Goal: Transaction & Acquisition: Book appointment/travel/reservation

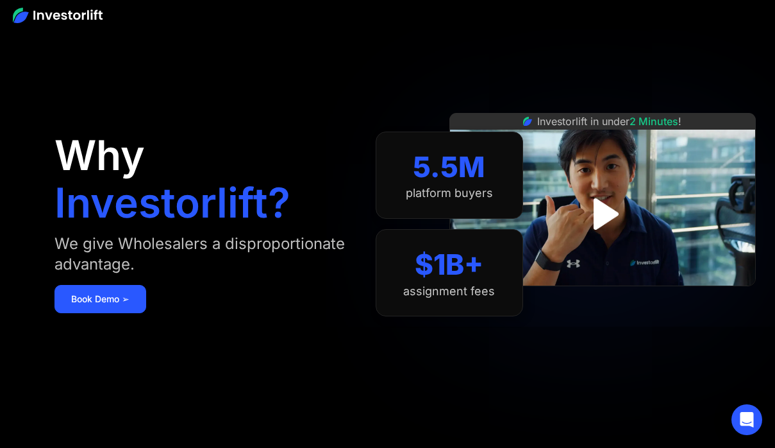
click at [228, 345] on div "Why Investorlift? We give Wholesalers a disproportionate advantage. [DEMOGRAPHI…" at bounding box center [215, 223] width 321 height 371
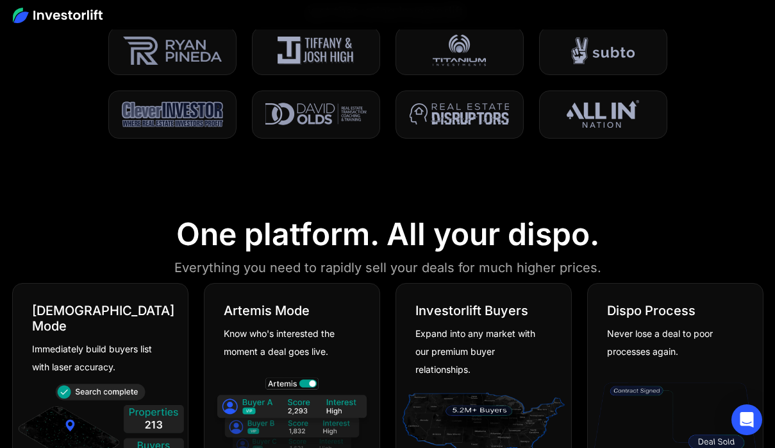
scroll to position [657, 0]
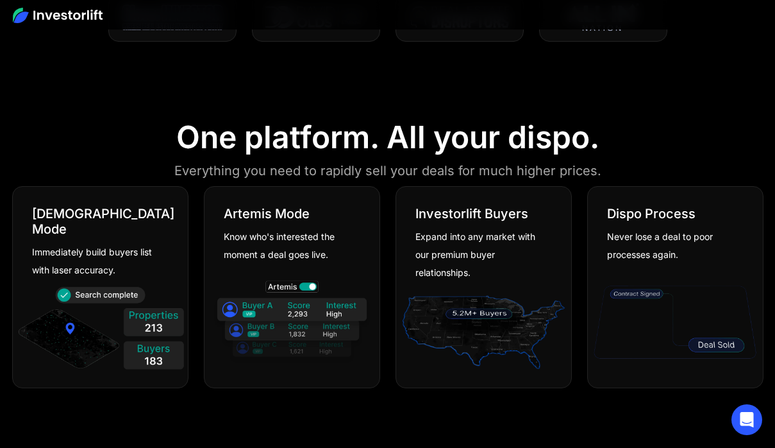
click at [688, 345] on img at bounding box center [675, 321] width 169 height 91
click at [658, 267] on div at bounding box center [675, 321] width 175 height 115
click at [616, 205] on div "Dispo Process Never lose a deal to poor processes again." at bounding box center [675, 225] width 175 height 77
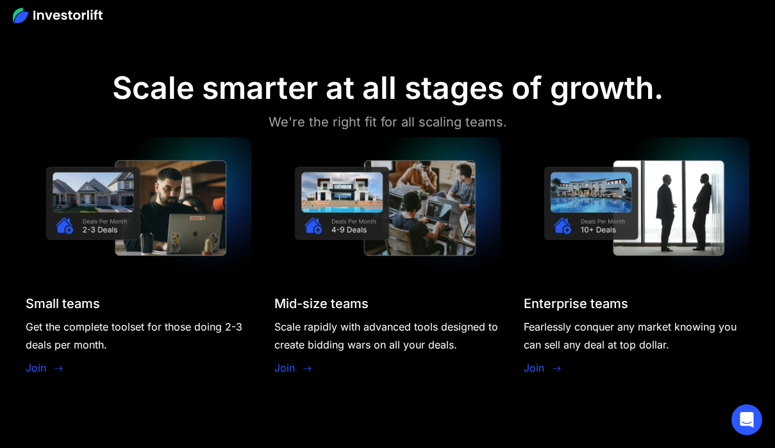
scroll to position [1044, 0]
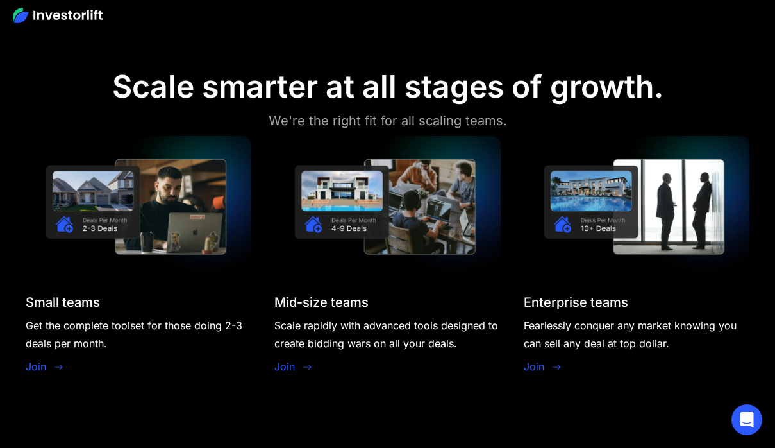
click at [102, 224] on img at bounding box center [139, 206] width 226 height 141
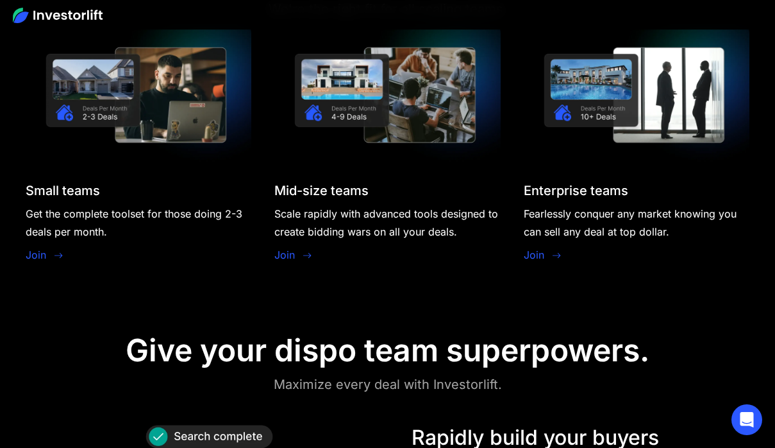
scroll to position [1151, 0]
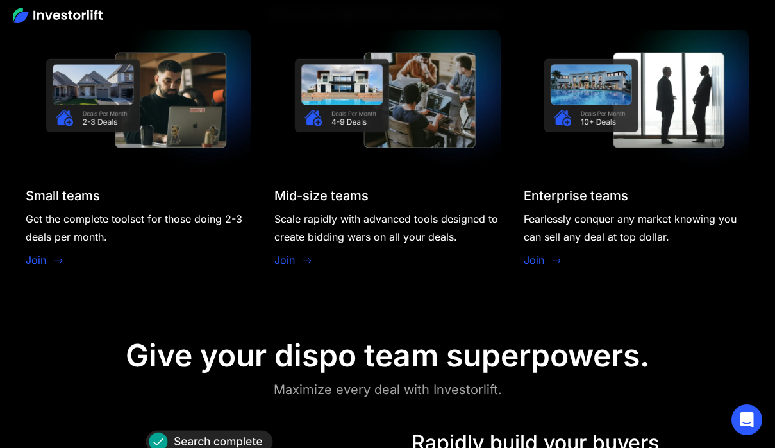
click at [38, 257] on link "Join" at bounding box center [36, 259] width 21 height 15
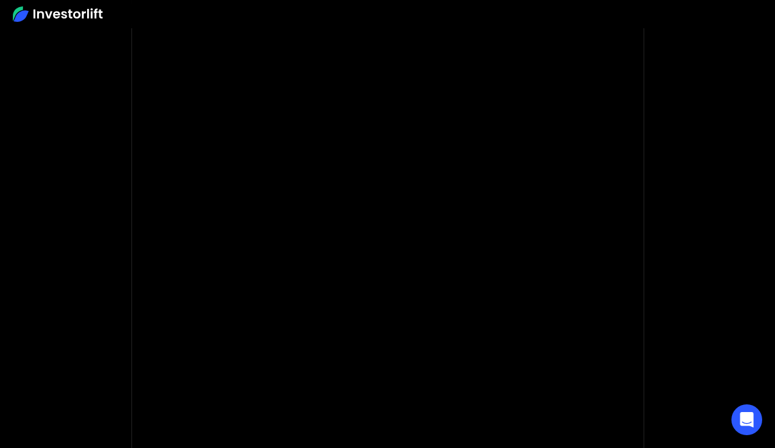
scroll to position [57, 0]
